Goal: Register for event/course

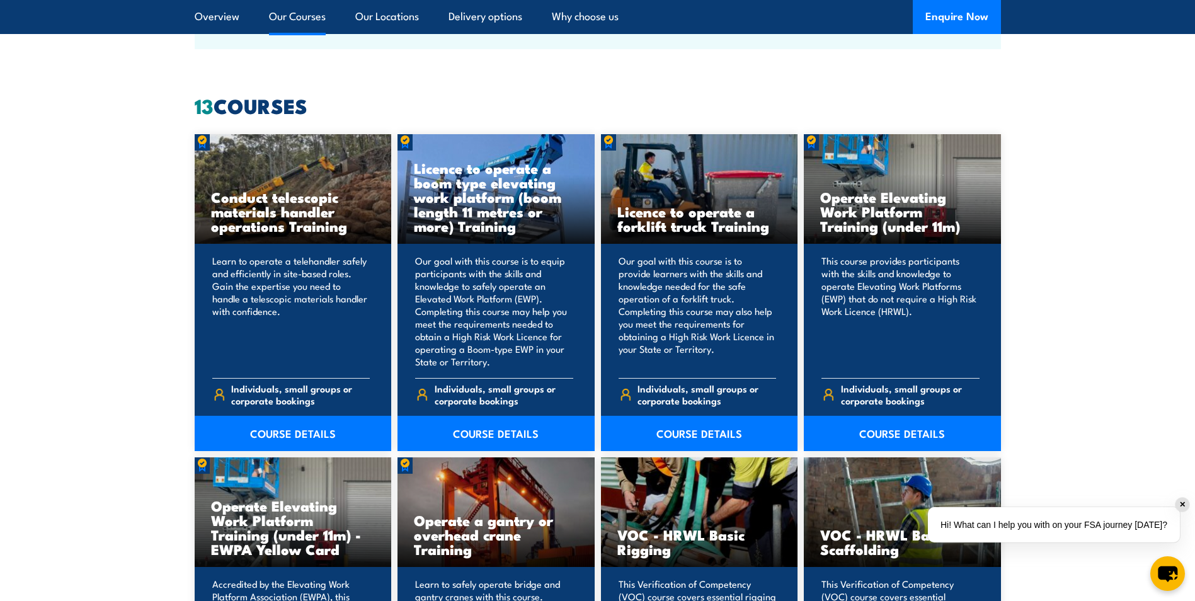
scroll to position [1008, 0]
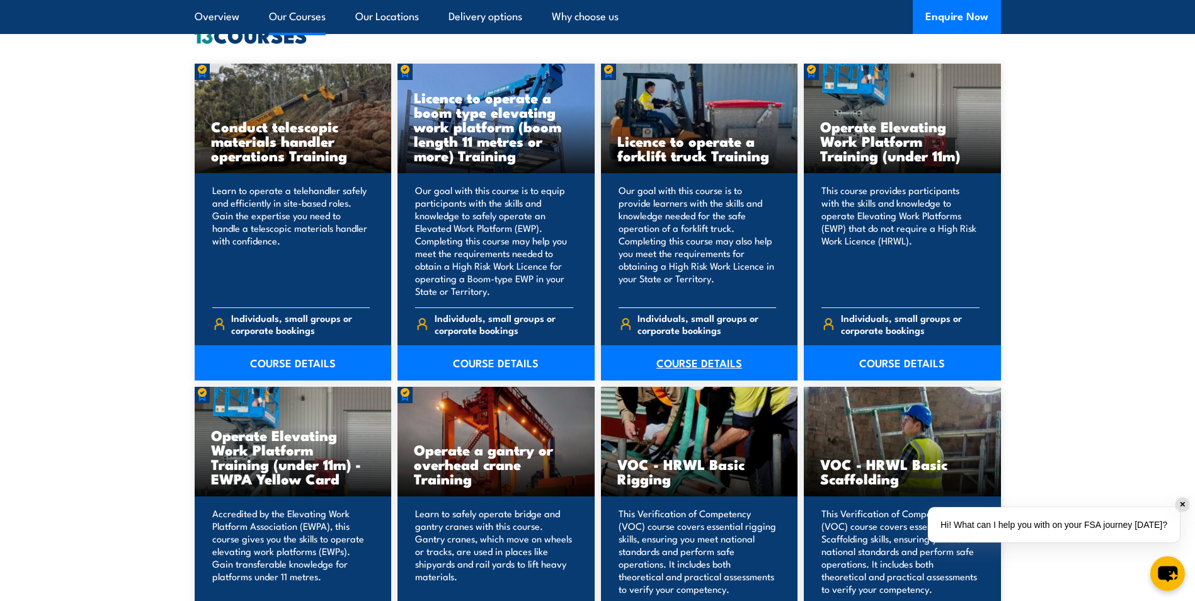
click at [689, 360] on link "COURSE DETAILS" at bounding box center [699, 362] width 197 height 35
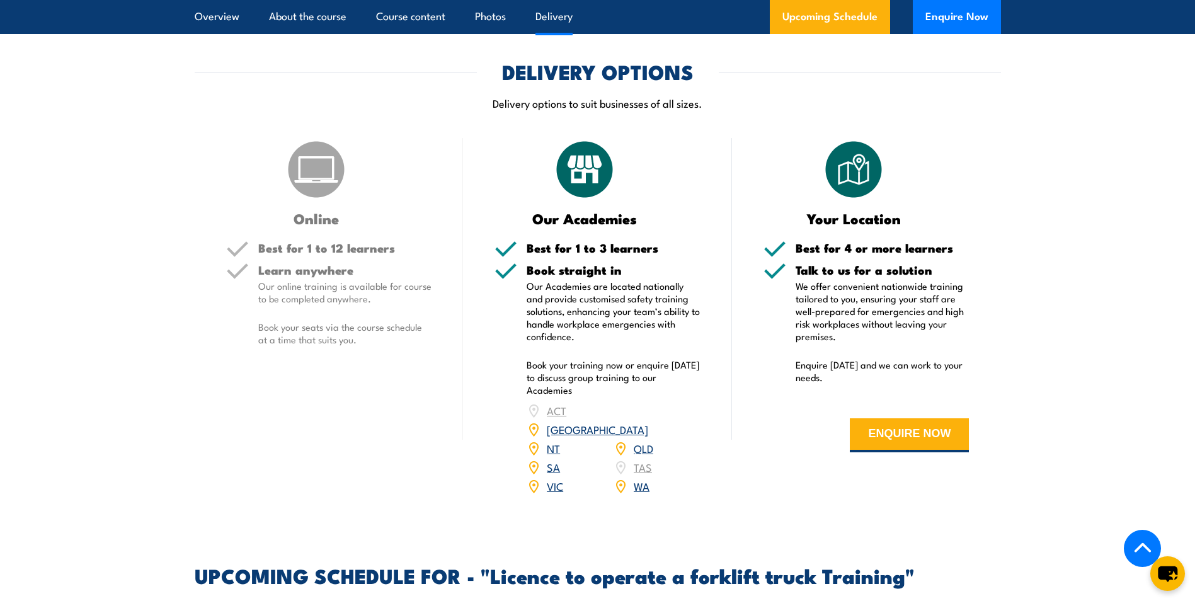
scroll to position [1575, 0]
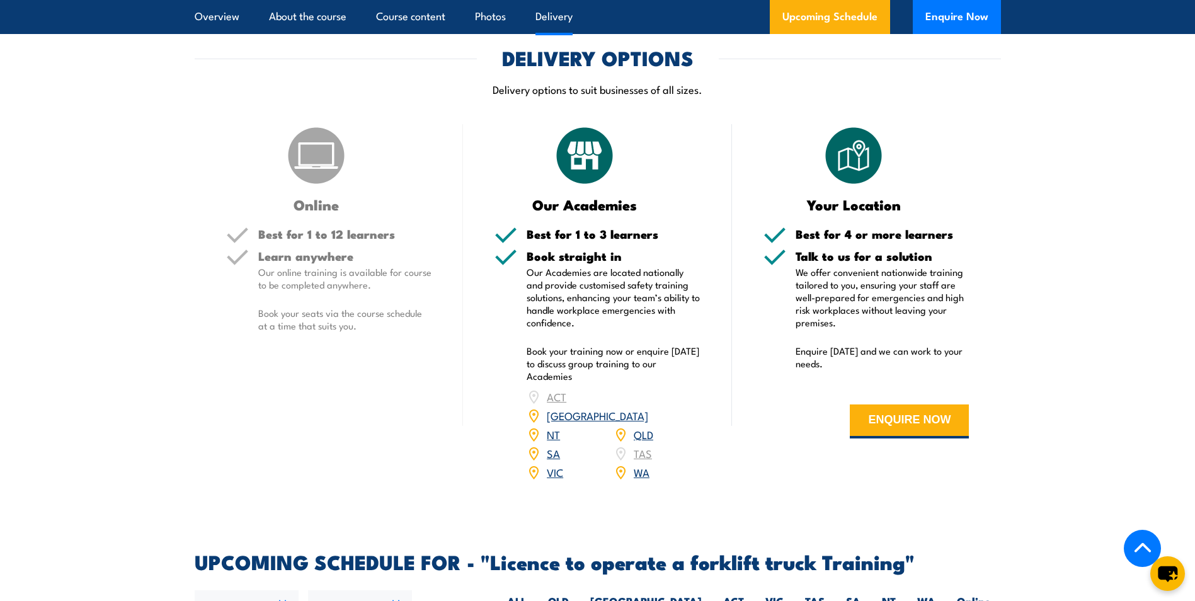
click at [551, 446] on link "SA" at bounding box center [553, 453] width 13 height 15
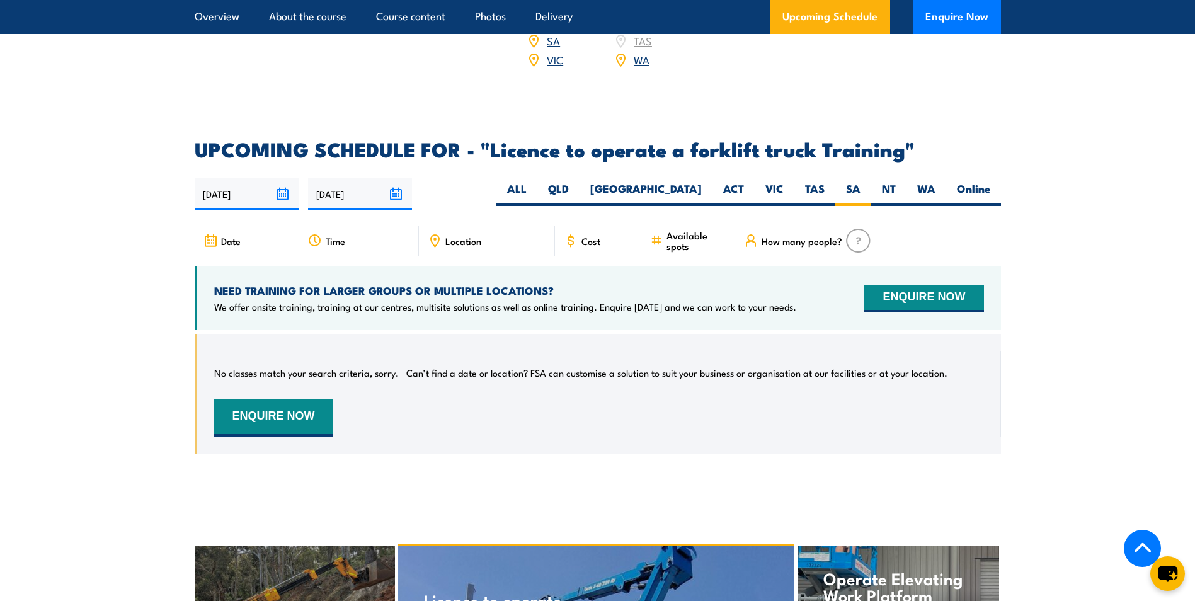
scroll to position [1983, 0]
